Goal: Transaction & Acquisition: Purchase product/service

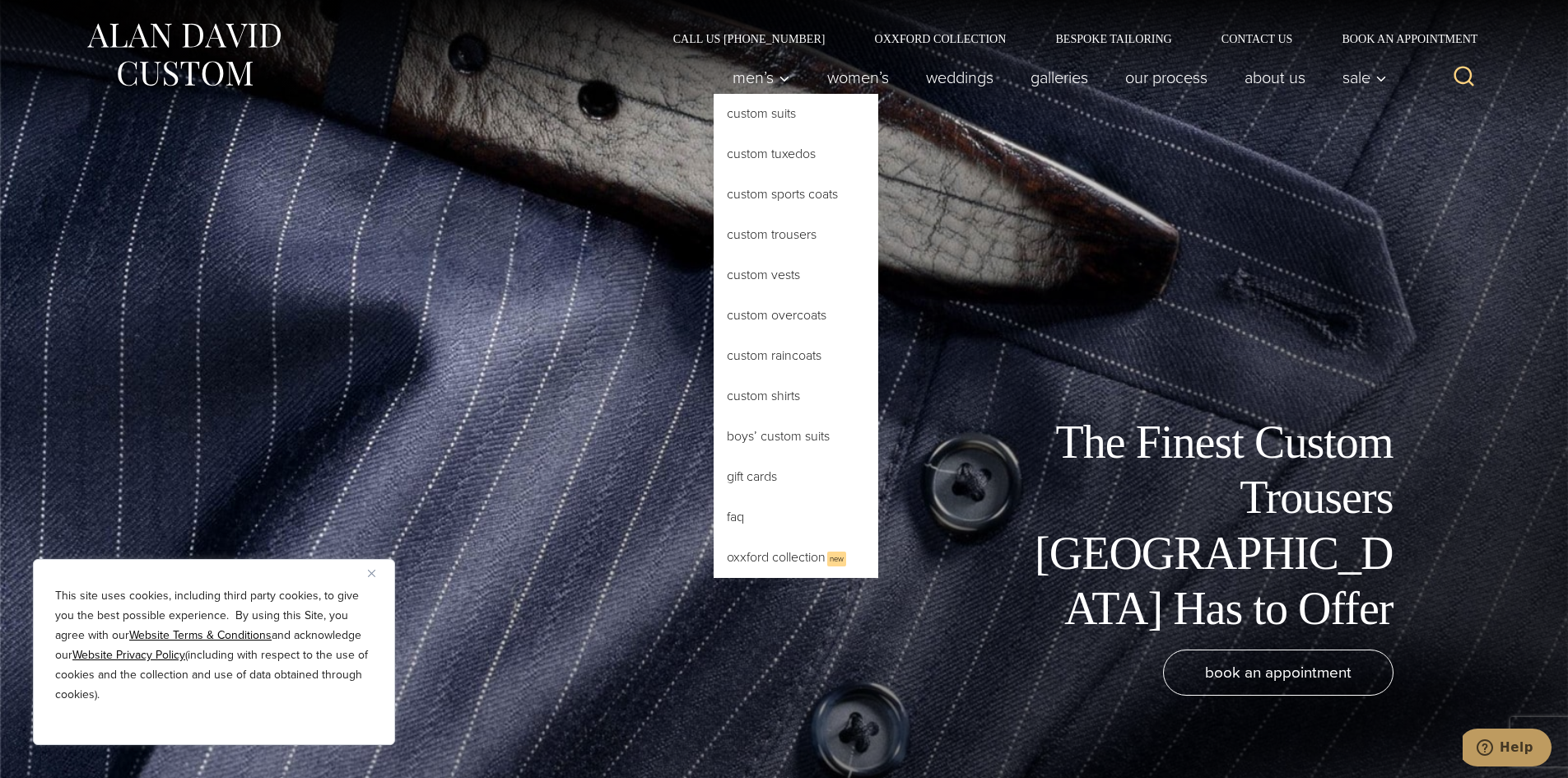
click at [811, 245] on link "Custom Trousers" at bounding box center [796, 234] width 164 height 39
click at [773, 238] on link "Custom Trousers" at bounding box center [796, 234] width 164 height 39
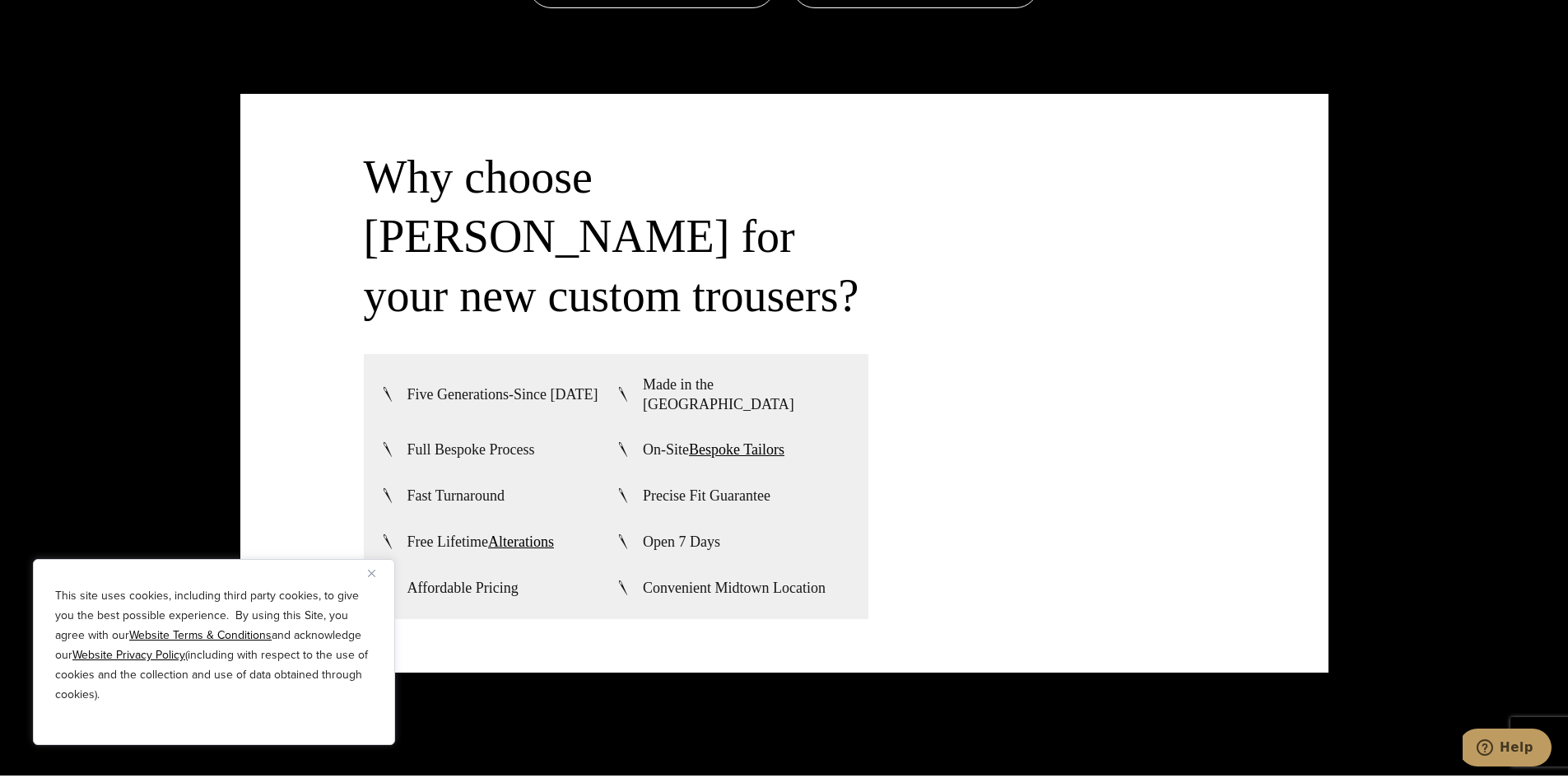
scroll to position [3950, 0]
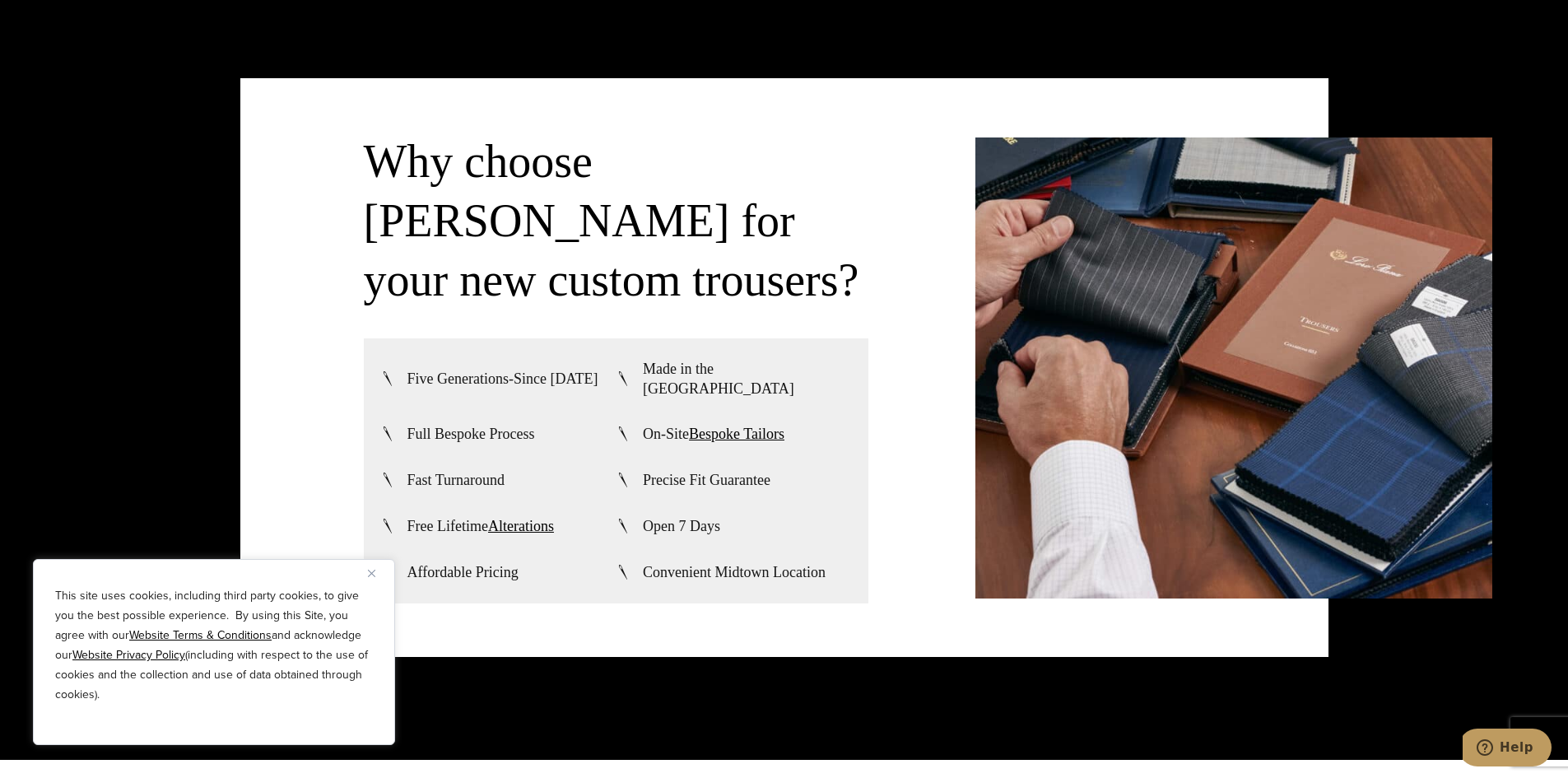
drag, startPoint x: 792, startPoint y: 400, endPoint x: 783, endPoint y: 395, distance: 10.3
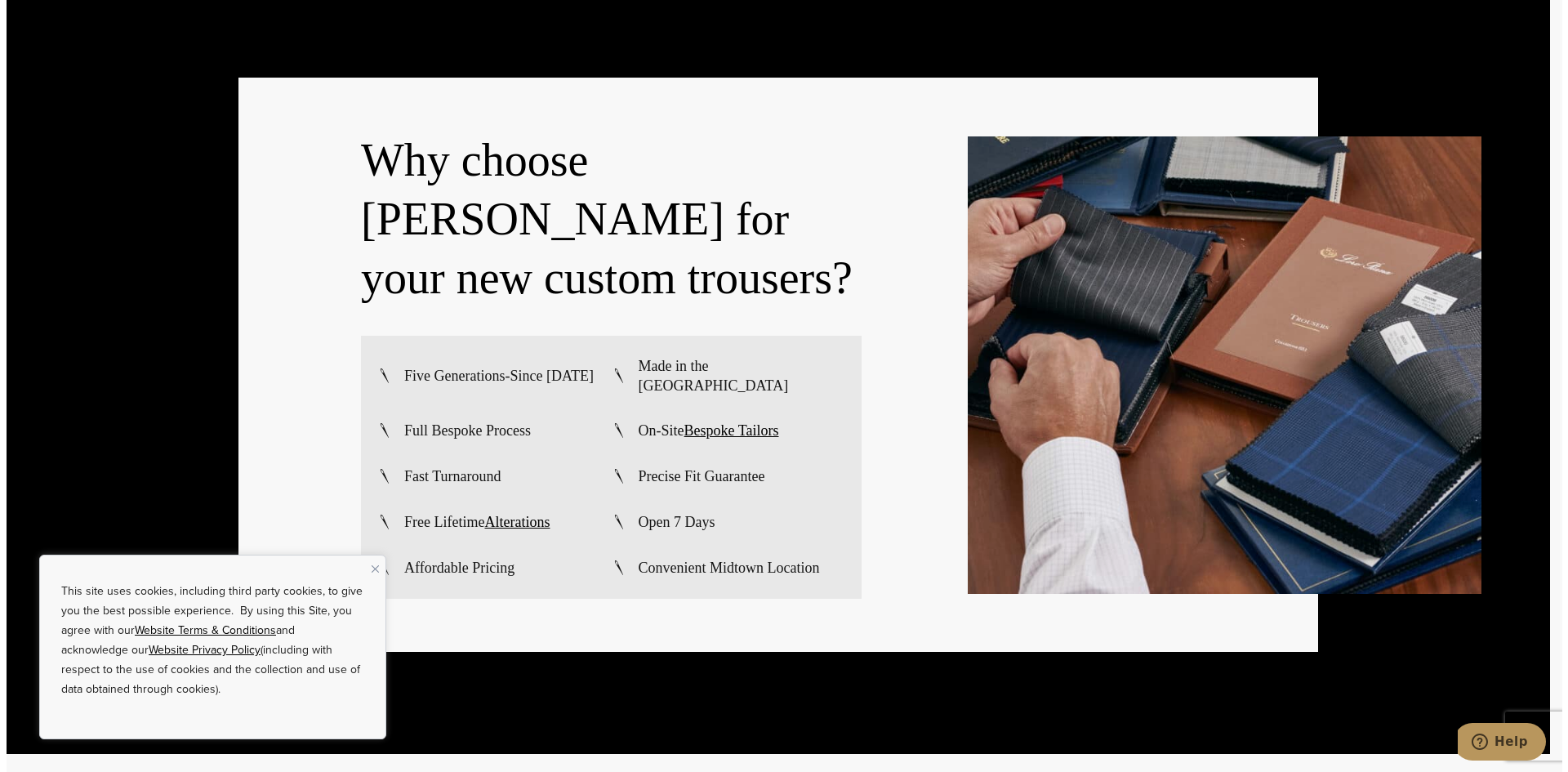
scroll to position [0, 0]
